Goal: Navigation & Orientation: Find specific page/section

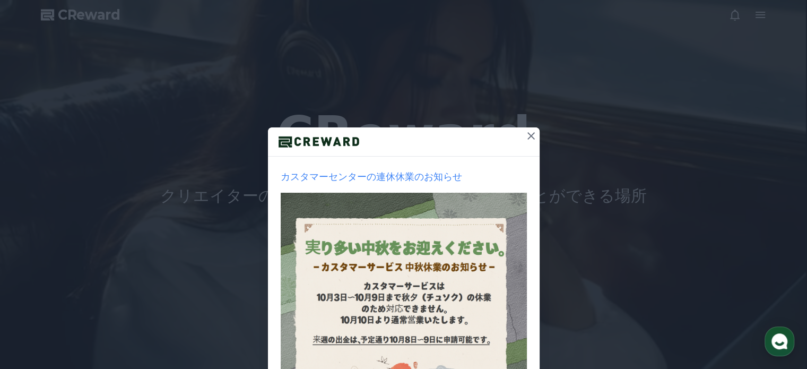
click at [524, 132] on icon at bounding box center [530, 135] width 13 height 13
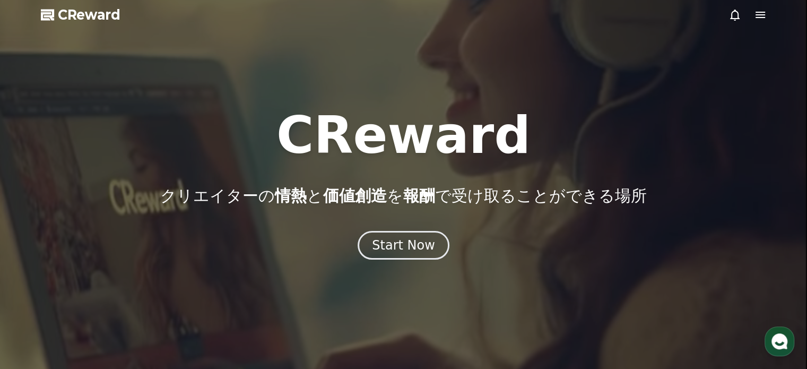
click at [763, 15] on icon at bounding box center [760, 14] width 13 height 13
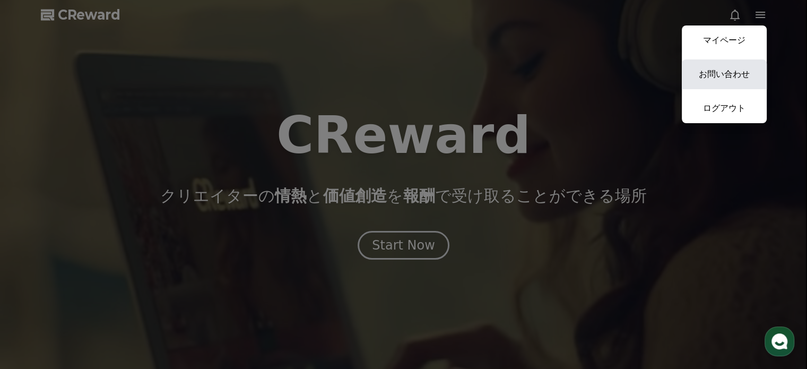
click at [735, 77] on link "お問い合わせ" at bounding box center [723, 74] width 85 height 30
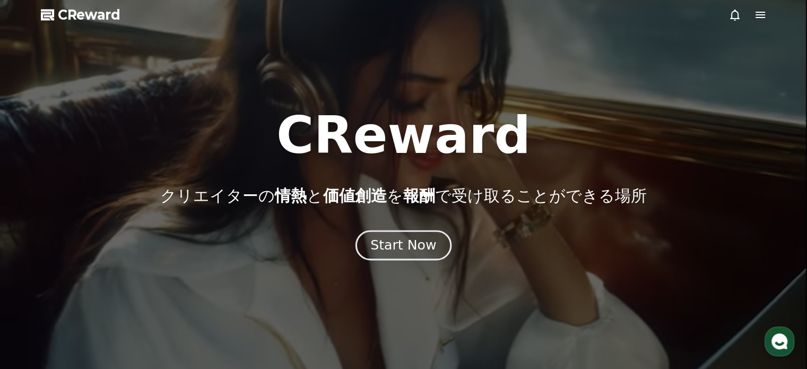
click at [409, 252] on div "Start Now" at bounding box center [403, 245] width 66 height 18
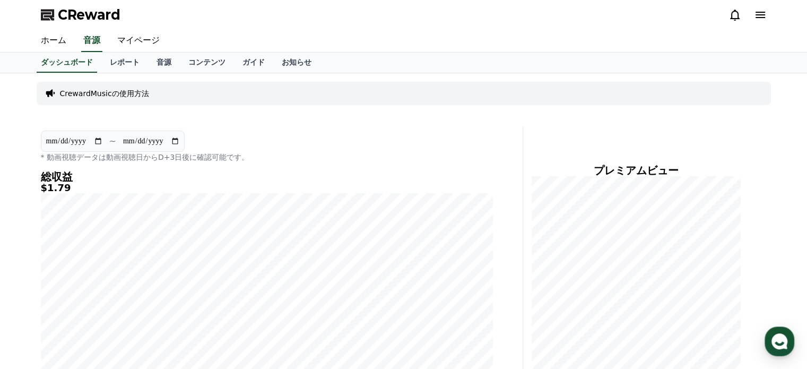
click at [97, 139] on input "**********" at bounding box center [74, 141] width 57 height 12
click at [126, 39] on link "マイページ" at bounding box center [138, 41] width 59 height 22
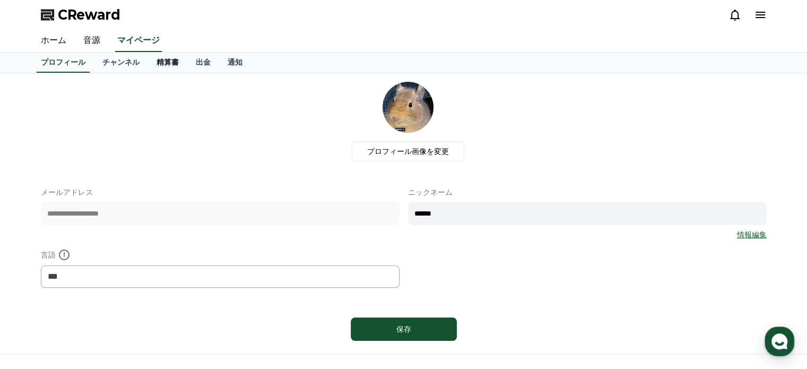
click at [150, 69] on link "精算書" at bounding box center [167, 62] width 39 height 20
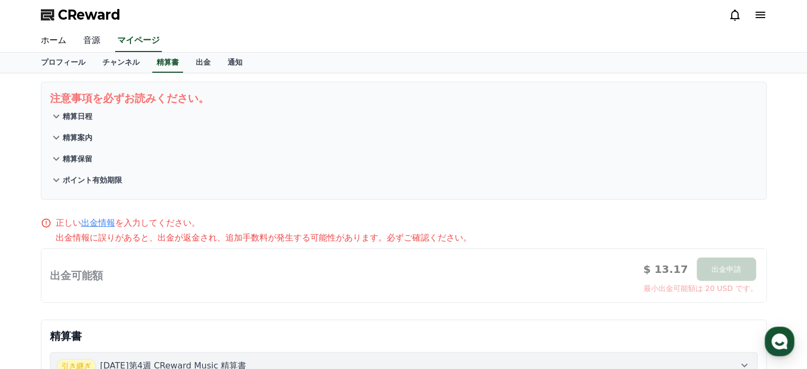
click at [83, 34] on link "音源" at bounding box center [92, 41] width 34 height 22
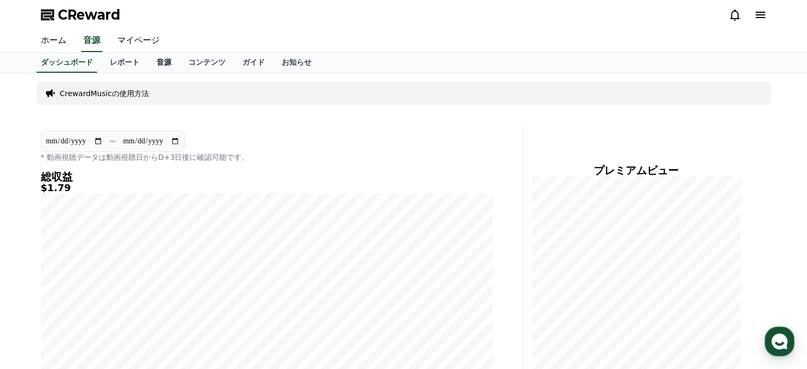
click at [148, 64] on link "音源" at bounding box center [164, 62] width 32 height 20
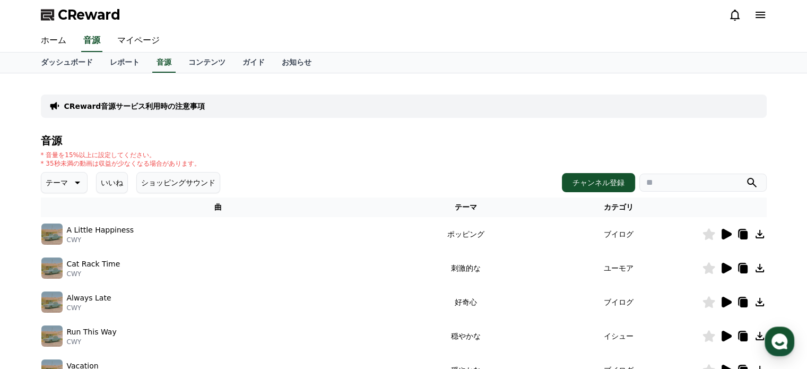
click at [104, 190] on button "いいね" at bounding box center [112, 182] width 32 height 21
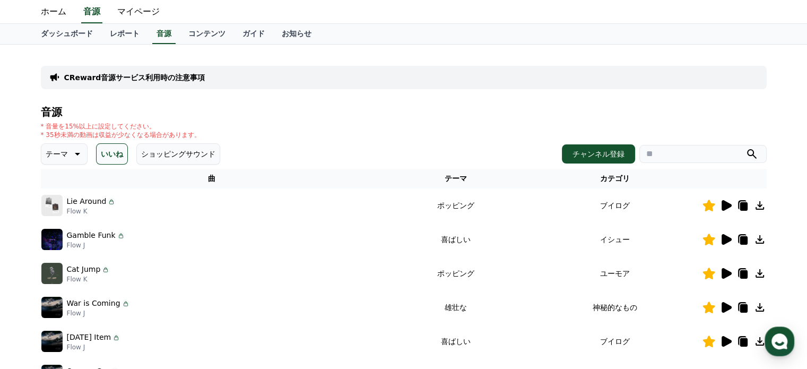
scroll to position [53, 0]
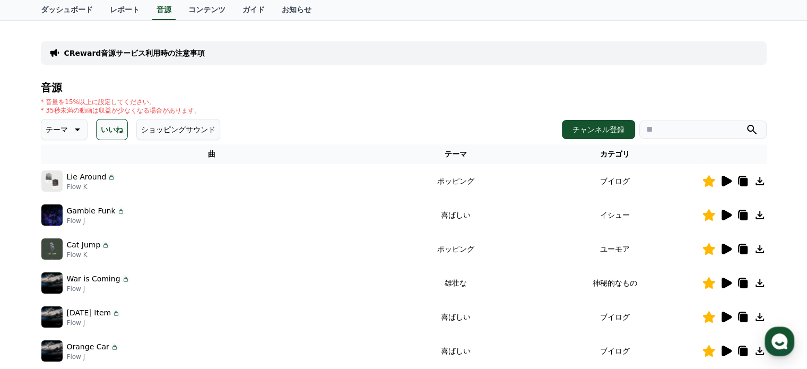
click at [730, 216] on icon at bounding box center [725, 214] width 13 height 13
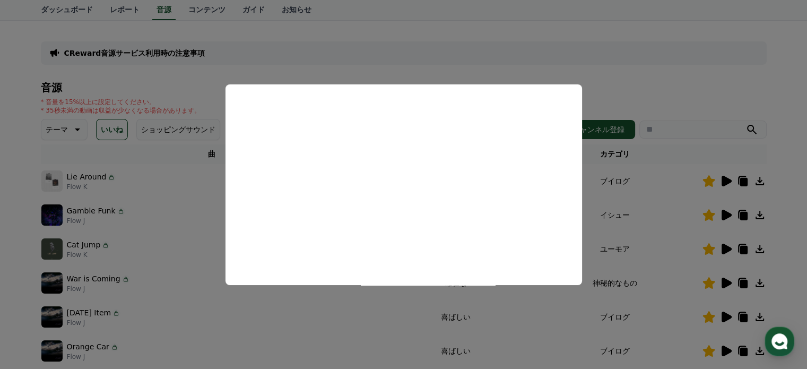
click at [602, 72] on button "close modal" at bounding box center [403, 184] width 807 height 369
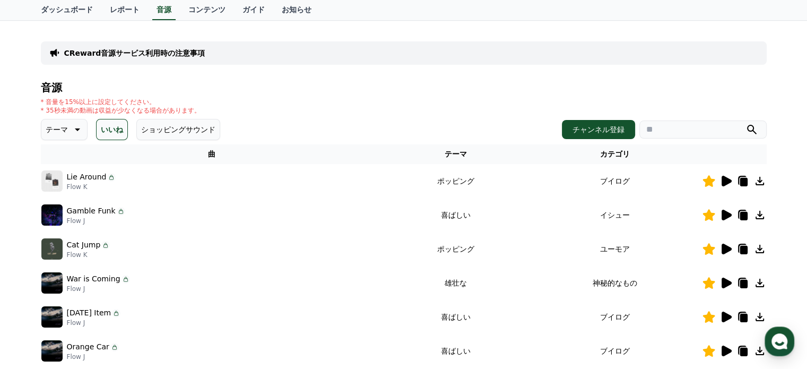
click at [704, 182] on icon at bounding box center [708, 181] width 13 height 12
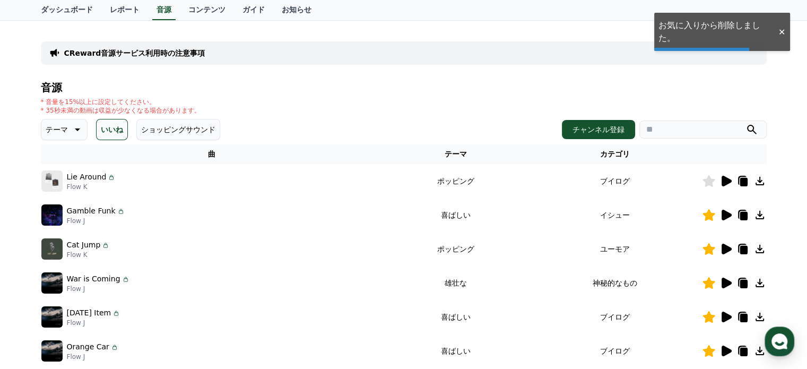
click at [706, 212] on icon at bounding box center [708, 215] width 12 height 12
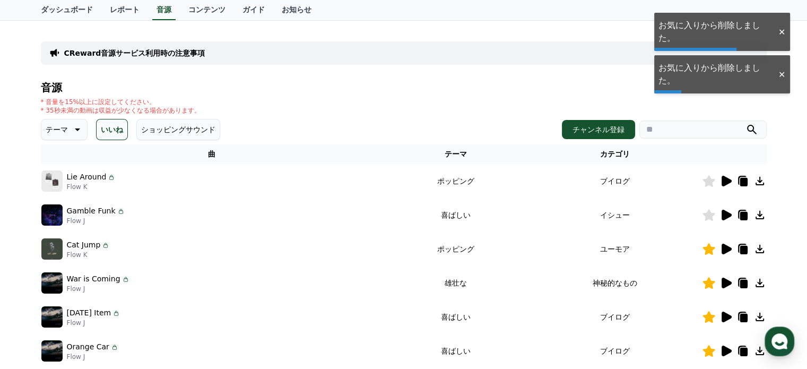
click at [704, 249] on icon at bounding box center [708, 249] width 12 height 12
drag, startPoint x: 708, startPoint y: 284, endPoint x: 717, endPoint y: 276, distance: 11.6
click at [708, 284] on icon at bounding box center [708, 283] width 12 height 12
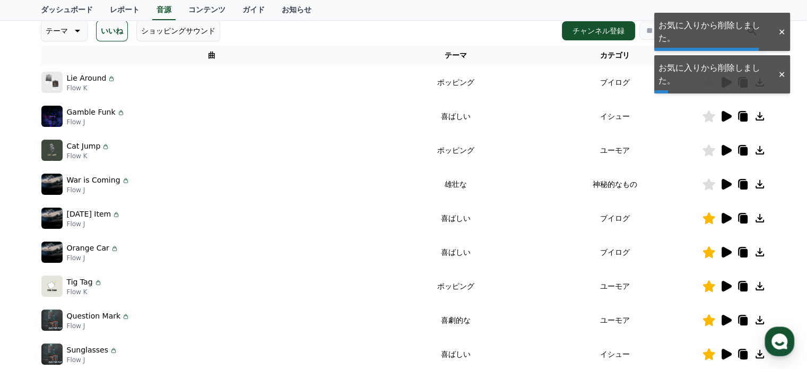
scroll to position [159, 0]
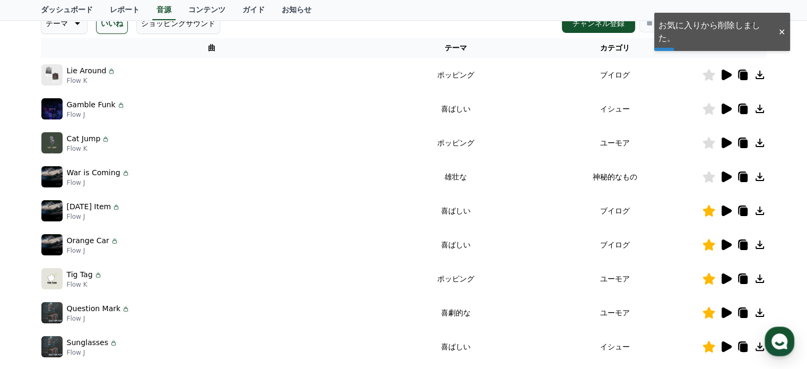
click at [710, 211] on icon at bounding box center [708, 211] width 12 height 12
click at [705, 242] on icon at bounding box center [708, 245] width 12 height 12
click at [365, 173] on div "War is Coming Flow J" at bounding box center [211, 176] width 341 height 21
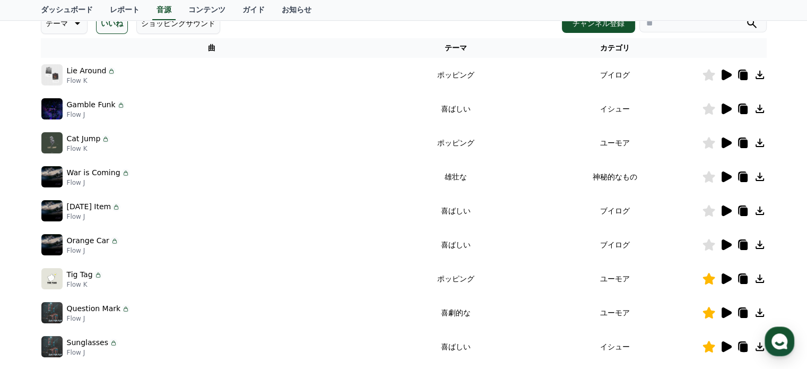
click at [723, 180] on icon at bounding box center [726, 176] width 10 height 11
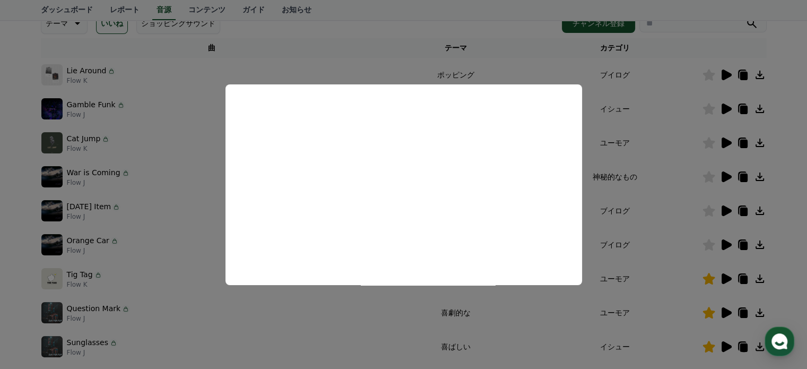
click at [670, 144] on button "close modal" at bounding box center [403, 184] width 807 height 369
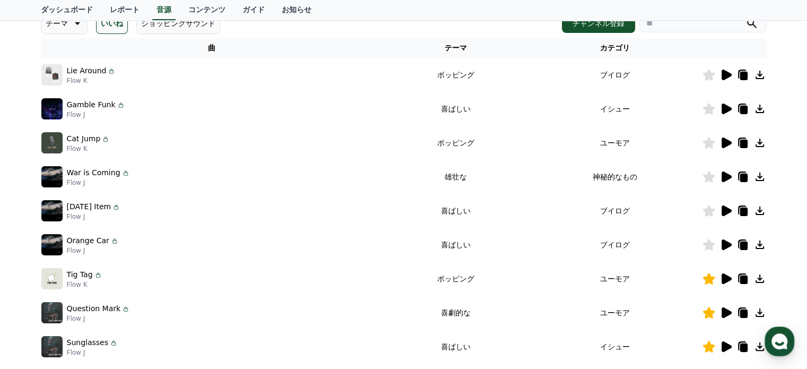
click at [725, 178] on icon at bounding box center [726, 176] width 10 height 11
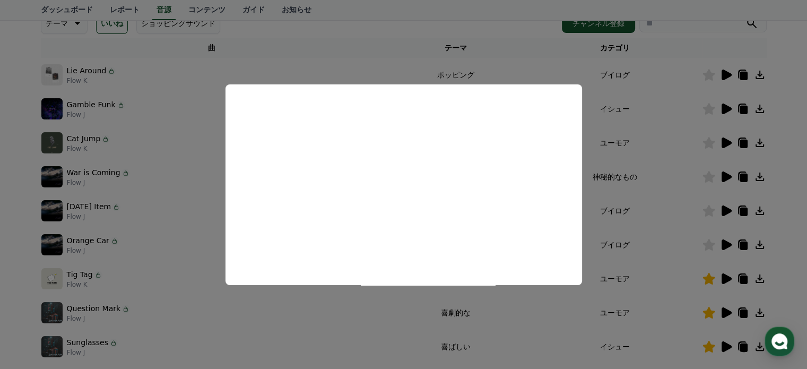
click at [700, 101] on button "close modal" at bounding box center [403, 184] width 807 height 369
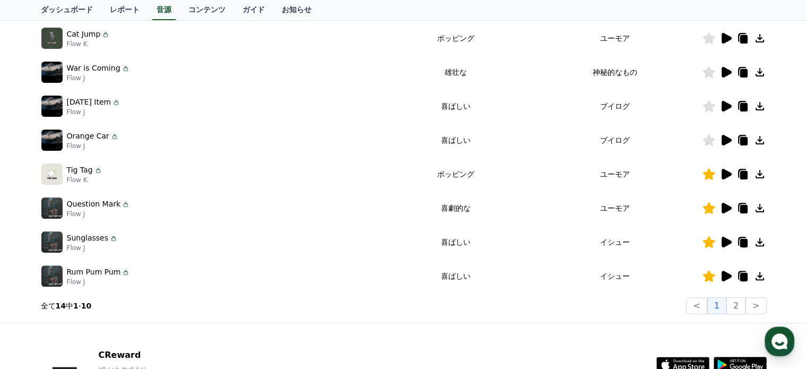
scroll to position [265, 0]
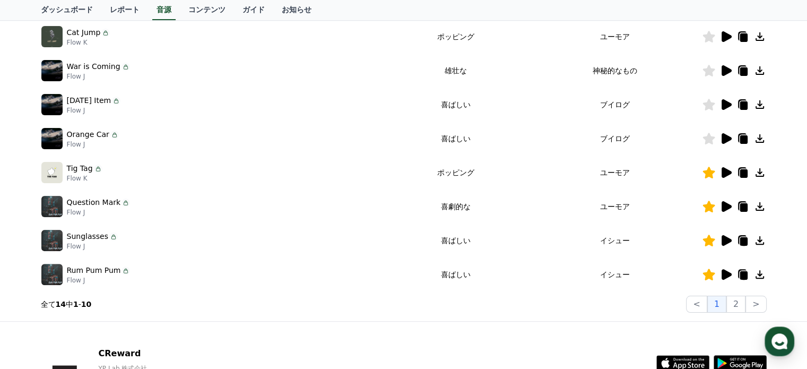
click at [723, 210] on icon at bounding box center [726, 206] width 10 height 11
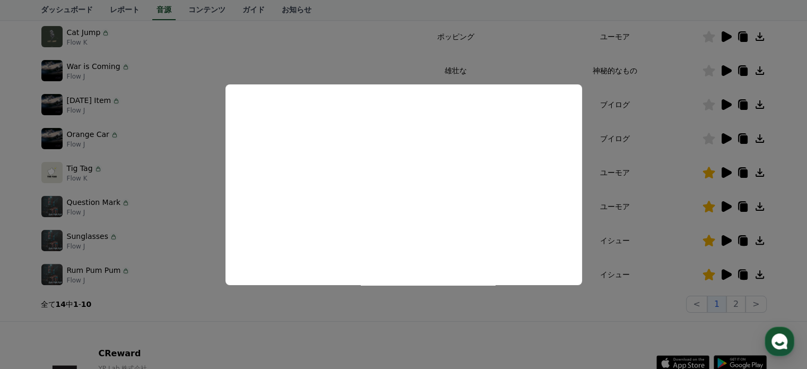
click at [683, 200] on button "close modal" at bounding box center [403, 184] width 807 height 369
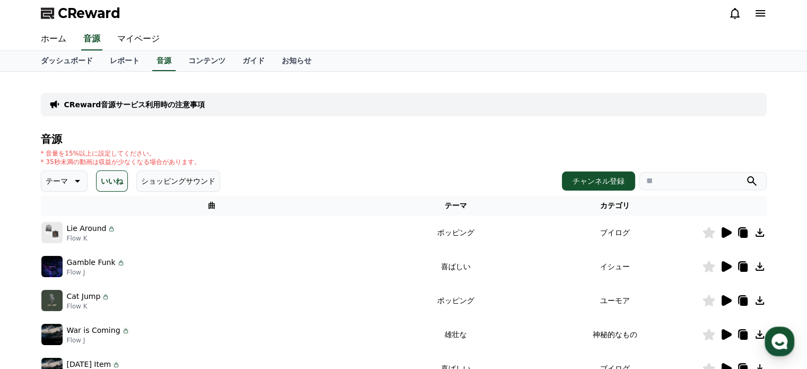
scroll to position [0, 0]
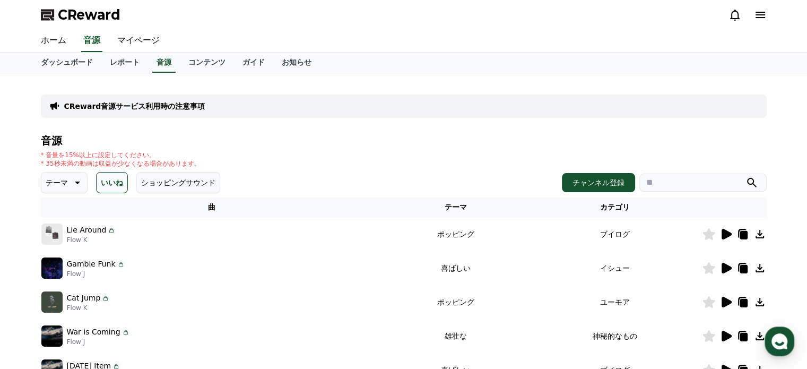
click at [754, 19] on icon at bounding box center [760, 14] width 13 height 13
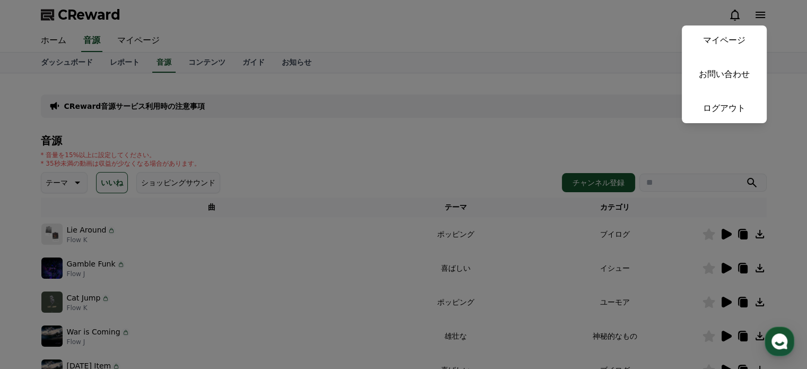
click at [738, 8] on button "close" at bounding box center [403, 184] width 807 height 369
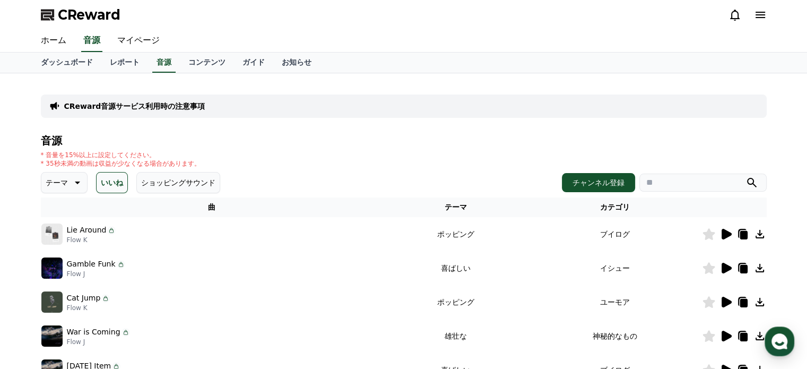
click at [737, 14] on icon at bounding box center [735, 15] width 10 height 11
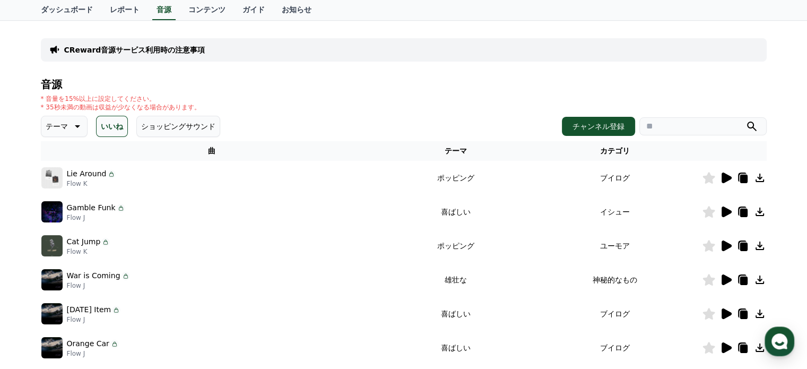
scroll to position [53, 0]
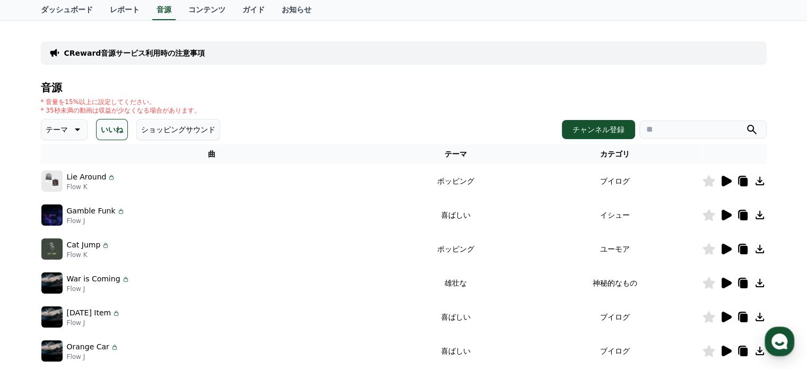
click at [708, 180] on icon at bounding box center [708, 181] width 12 height 12
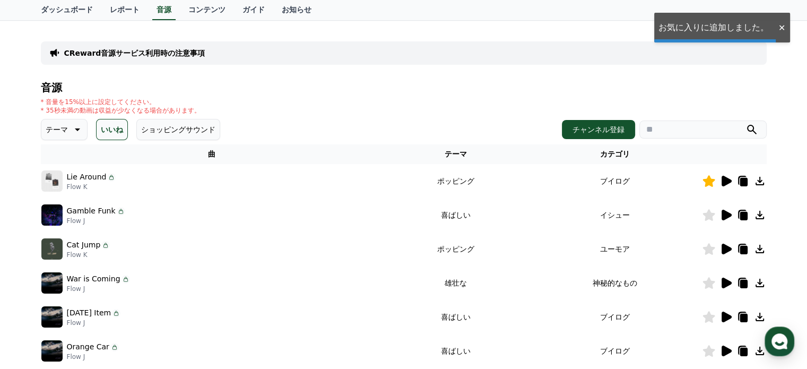
click at [708, 219] on icon at bounding box center [708, 215] width 13 height 12
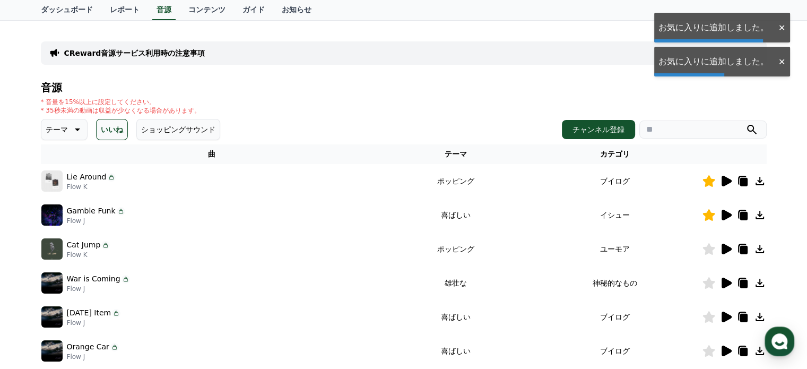
click at [707, 251] on icon at bounding box center [708, 249] width 12 height 12
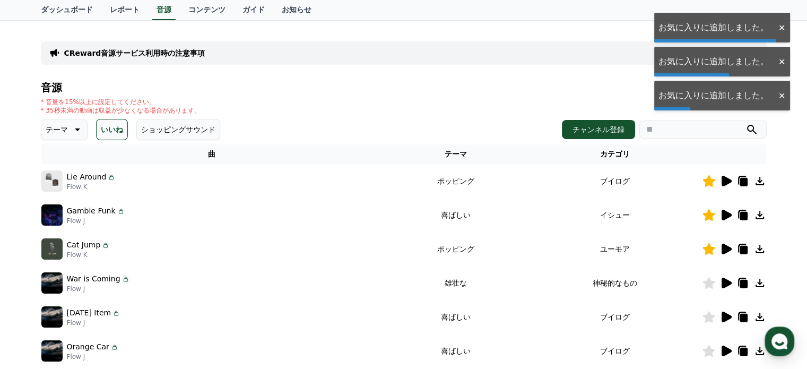
click at [706, 284] on icon at bounding box center [708, 283] width 12 height 12
click at [706, 320] on icon at bounding box center [708, 317] width 12 height 12
click at [712, 351] on icon at bounding box center [708, 351] width 12 height 12
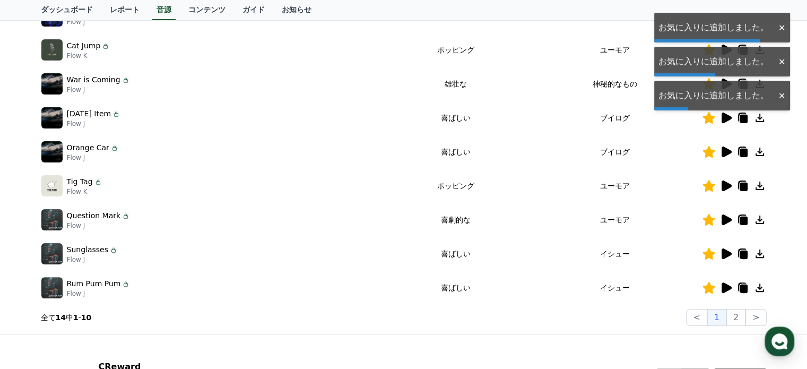
scroll to position [265, 0]
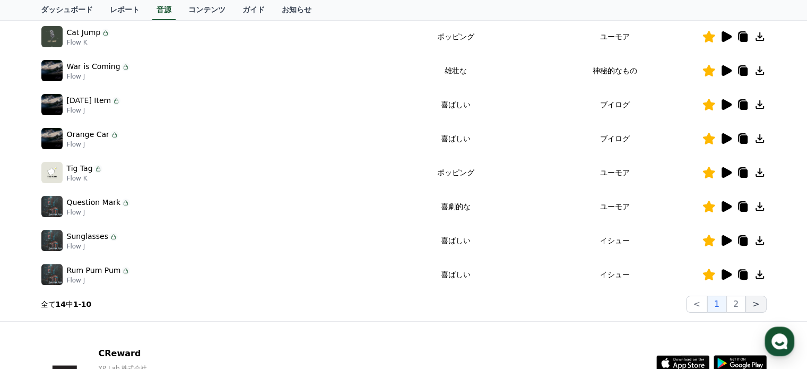
click at [750, 308] on button ">" at bounding box center [755, 303] width 21 height 17
click at [723, 106] on icon at bounding box center [726, 104] width 10 height 11
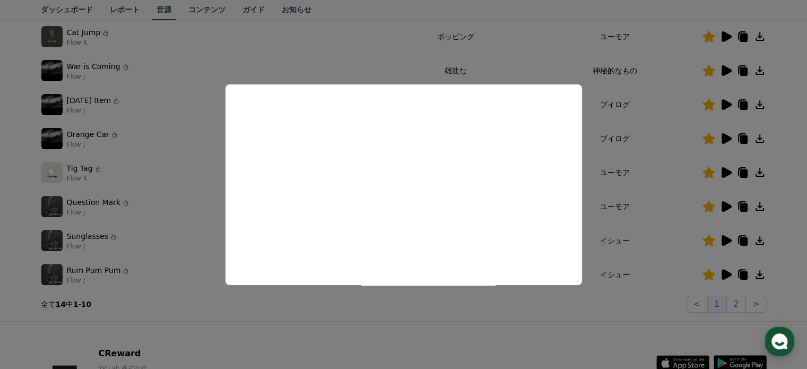
click at [638, 136] on button "close modal" at bounding box center [403, 184] width 807 height 369
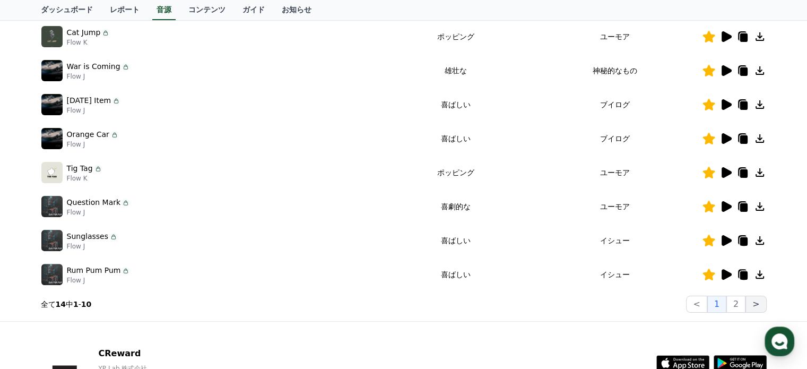
click at [756, 305] on button ">" at bounding box center [755, 303] width 21 height 17
click at [753, 305] on button ">" at bounding box center [755, 303] width 21 height 17
click at [713, 307] on button "1" at bounding box center [716, 303] width 19 height 17
click at [760, 304] on button ">" at bounding box center [755, 303] width 21 height 17
click at [738, 306] on button "2" at bounding box center [735, 303] width 19 height 17
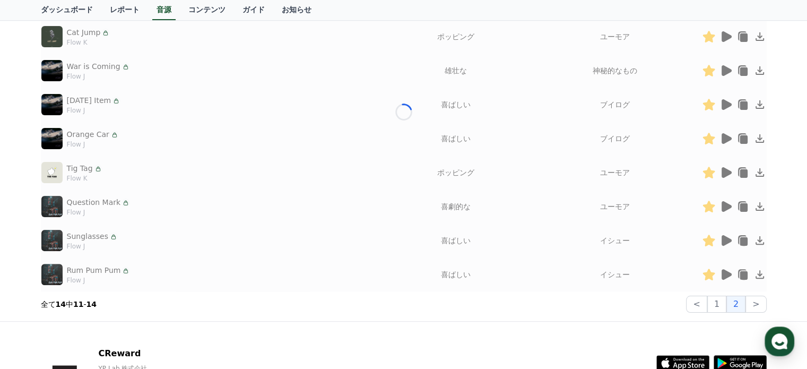
scroll to position [145, 0]
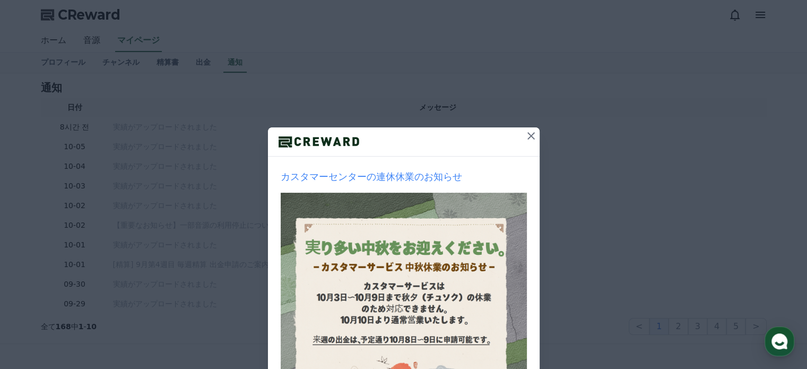
click at [527, 134] on icon at bounding box center [530, 135] width 7 height 7
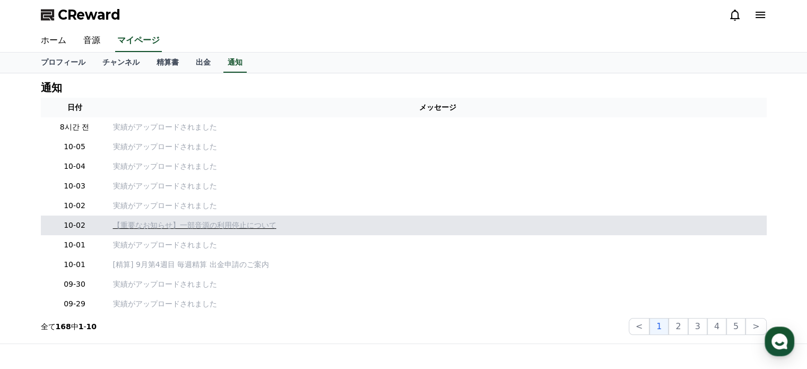
click at [179, 226] on p "【重要なお知らせ】一部音源の利用停止について" at bounding box center [437, 225] width 649 height 11
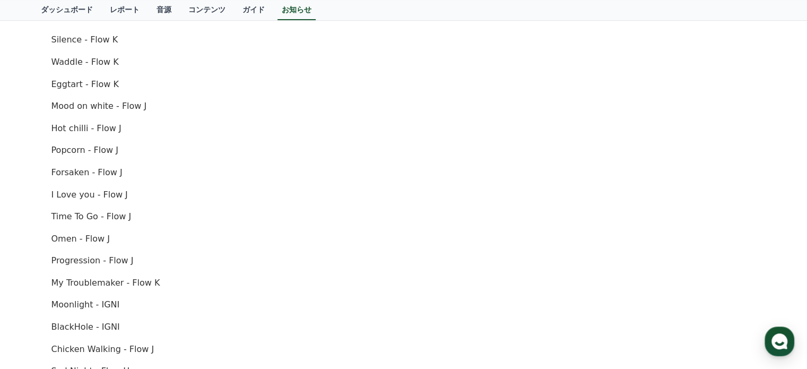
scroll to position [371, 0]
